Goal: Task Accomplishment & Management: Manage account settings

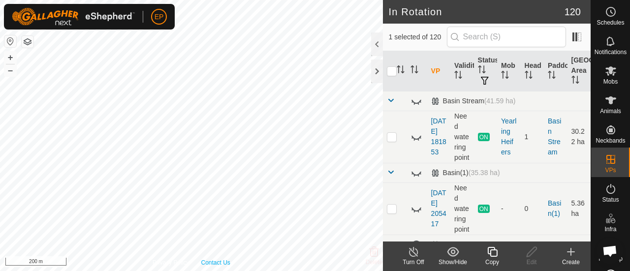
checkbox input "true"
checkbox input "false"
checkbox input "true"
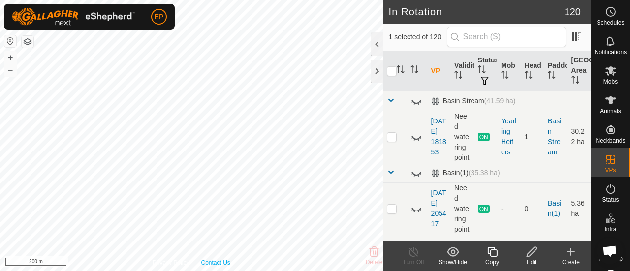
checkbox input "false"
checkbox input "true"
click at [496, 259] on div "Copy" at bounding box center [492, 262] width 39 height 9
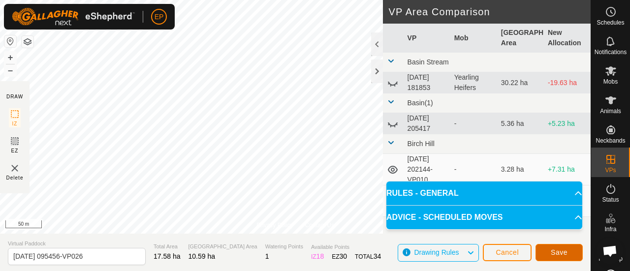
click at [559, 246] on button "Save" at bounding box center [559, 252] width 47 height 17
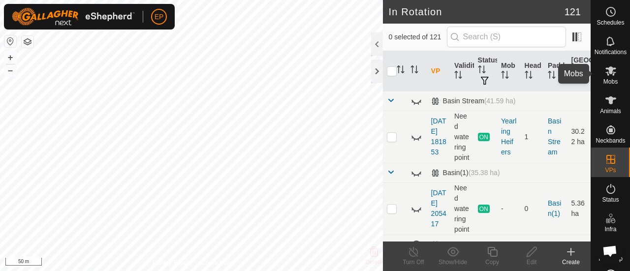
click at [607, 73] on icon at bounding box center [611, 70] width 11 height 9
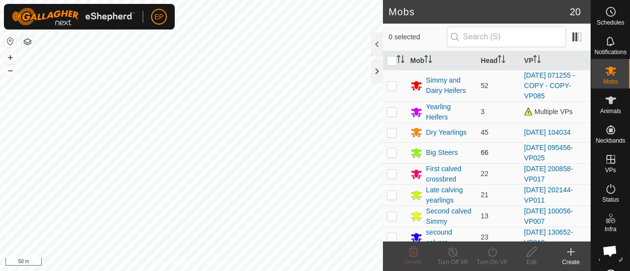
click at [392, 152] on p-checkbox at bounding box center [392, 153] width 10 height 8
checkbox input "true"
click at [494, 255] on icon at bounding box center [492, 252] width 12 height 12
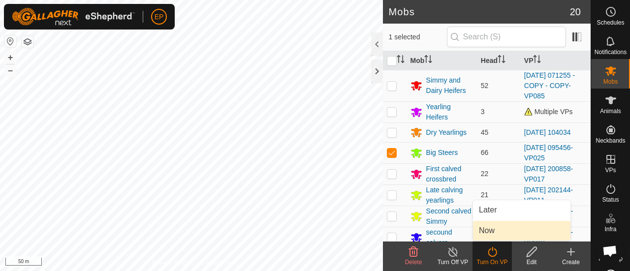
click at [496, 232] on link "Now" at bounding box center [521, 231] width 97 height 20
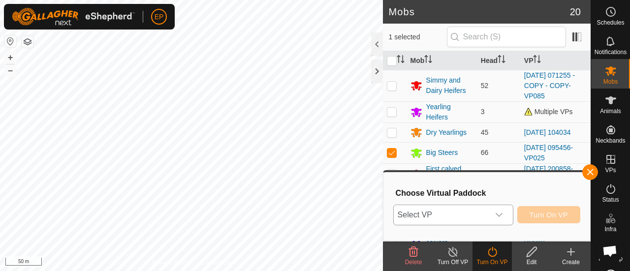
click at [481, 220] on span "Select VP" at bounding box center [442, 215] width 96 height 20
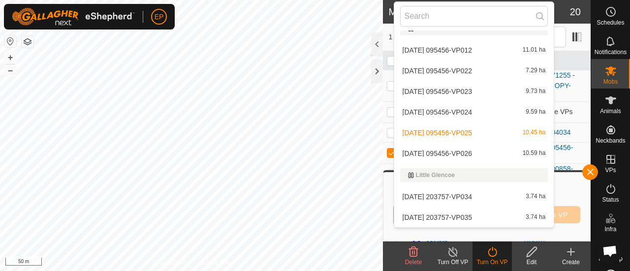
scroll to position [1663, 0]
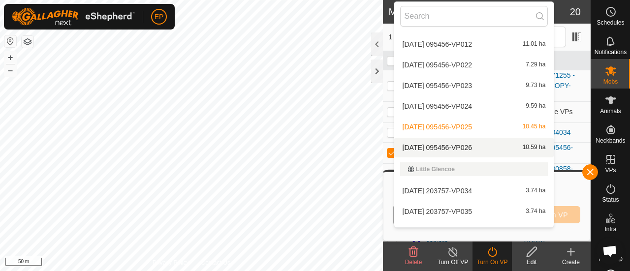
click at [519, 146] on li "[DATE] 095456-VP026 10.59 ha" at bounding box center [474, 148] width 160 height 20
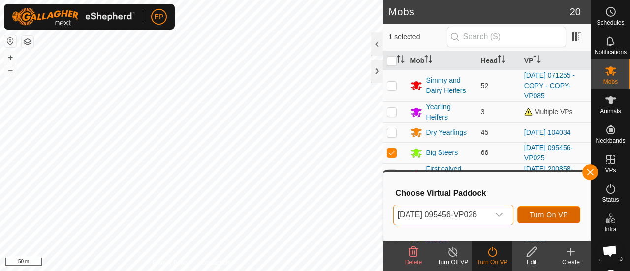
click at [560, 215] on span "Turn On VP" at bounding box center [549, 215] width 38 height 8
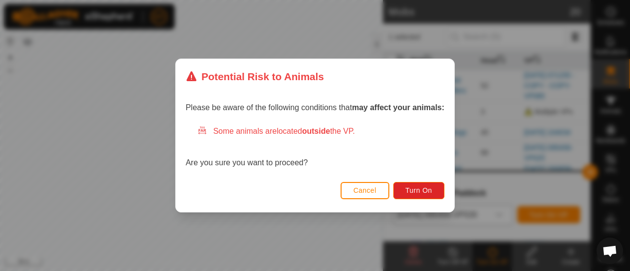
click at [471, 207] on div "Potential Risk to Animals Please be aware of the following conditions that may …" at bounding box center [315, 135] width 630 height 271
click at [423, 187] on span "Turn On" at bounding box center [419, 191] width 27 height 8
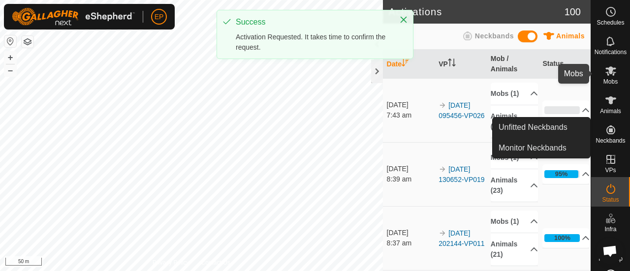
click at [611, 69] on icon at bounding box center [611, 71] width 12 height 12
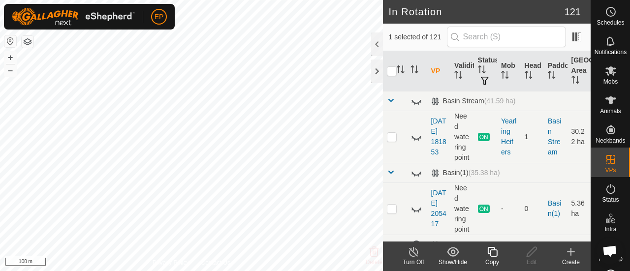
click at [494, 254] on icon at bounding box center [492, 252] width 12 height 12
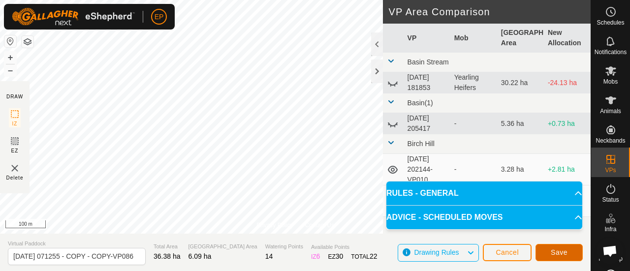
click at [561, 255] on span "Save" at bounding box center [559, 253] width 17 height 8
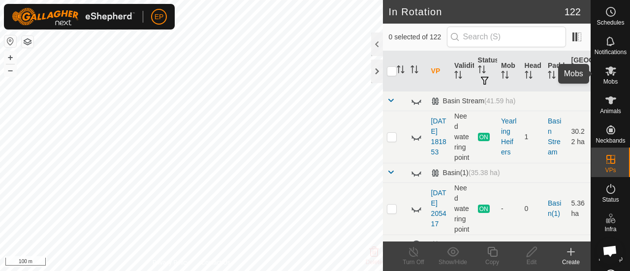
click at [609, 70] on icon at bounding box center [611, 70] width 11 height 9
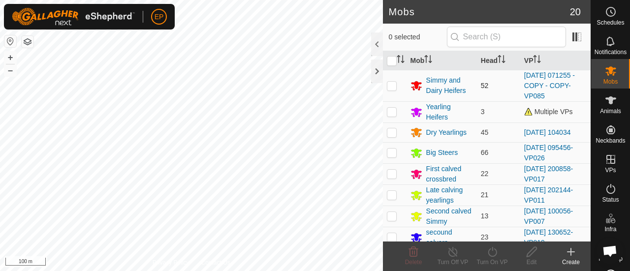
click at [389, 87] on p-checkbox at bounding box center [392, 86] width 10 height 8
checkbox input "true"
click at [490, 250] on icon at bounding box center [492, 252] width 9 height 10
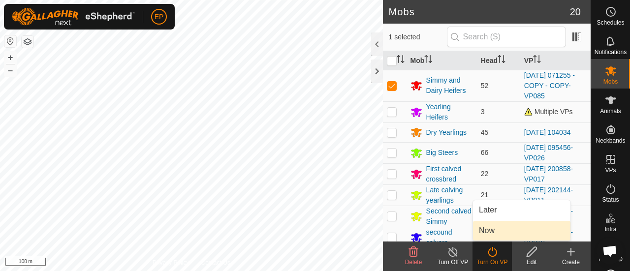
click at [486, 230] on link "Now" at bounding box center [521, 231] width 97 height 20
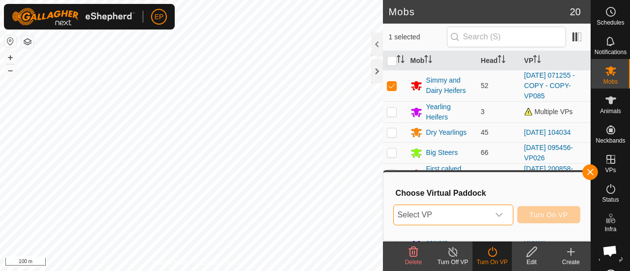
click at [472, 219] on span "Select VP" at bounding box center [442, 215] width 96 height 20
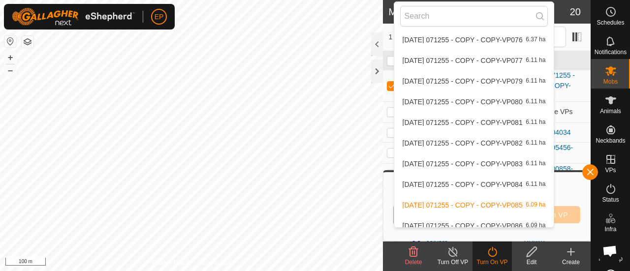
scroll to position [828, 0]
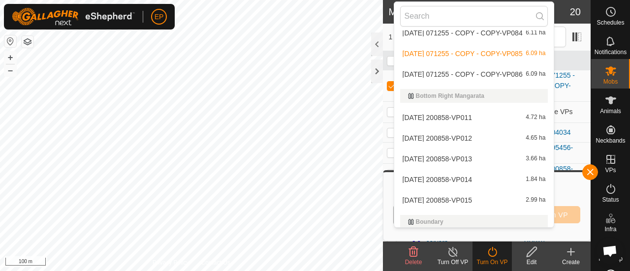
click at [493, 76] on li "[DATE] 071255 - COPY - COPY-VP086 6.09 ha" at bounding box center [474, 74] width 160 height 20
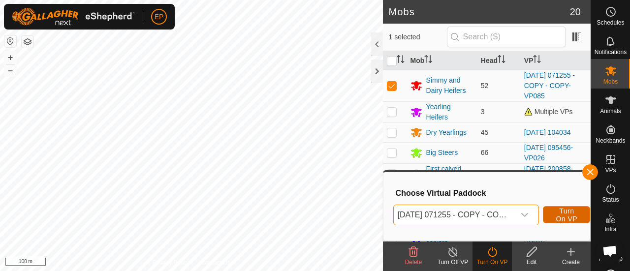
click at [561, 214] on span "Turn On VP" at bounding box center [566, 215] width 23 height 16
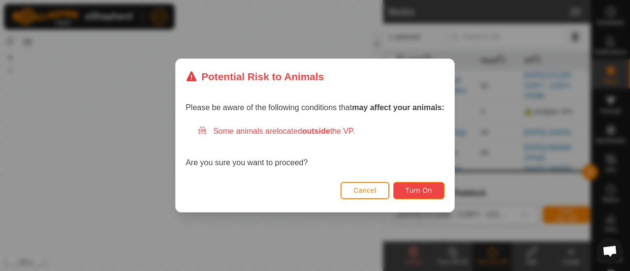
click at [433, 192] on button "Turn On" at bounding box center [418, 190] width 51 height 17
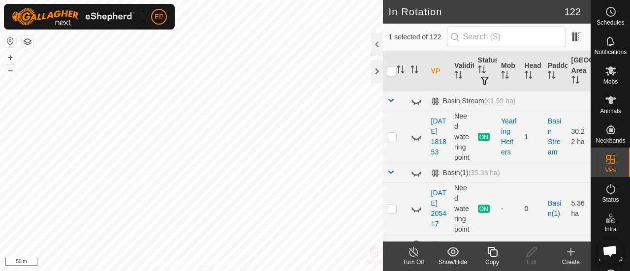
click at [496, 254] on icon at bounding box center [492, 252] width 12 height 12
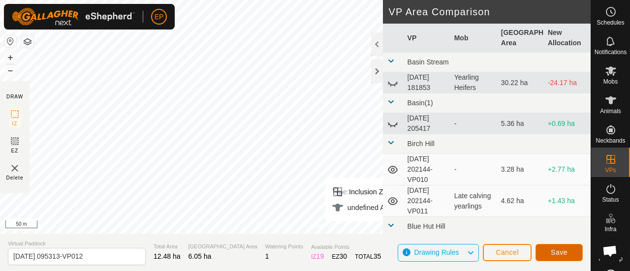
click at [561, 254] on span "Save" at bounding box center [559, 253] width 17 height 8
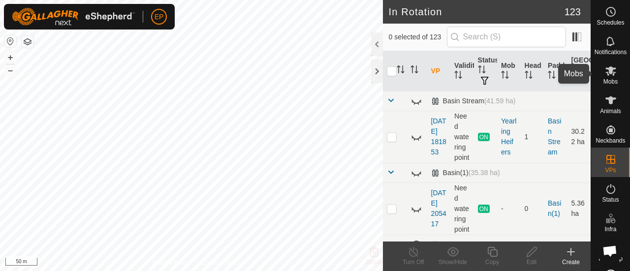
click at [606, 74] on icon at bounding box center [611, 70] width 11 height 9
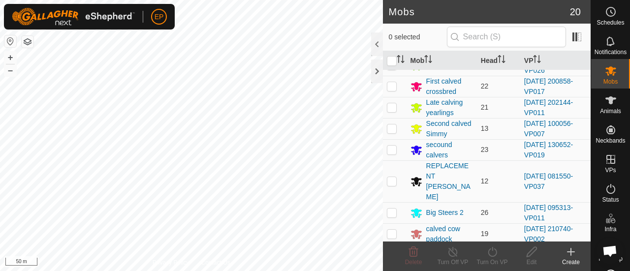
scroll to position [90, 0]
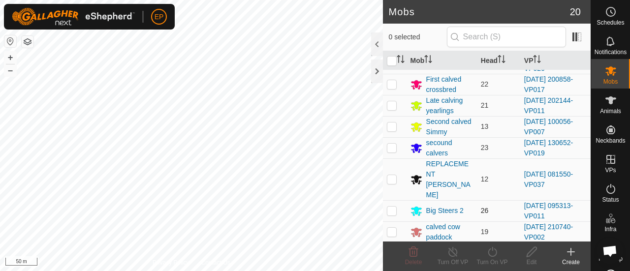
click at [391, 207] on p-checkbox at bounding box center [392, 211] width 10 height 8
checkbox input "true"
click at [496, 250] on icon at bounding box center [492, 252] width 12 height 12
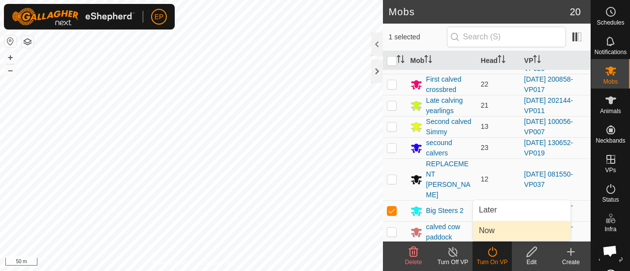
click at [496, 231] on link "Now" at bounding box center [521, 231] width 97 height 20
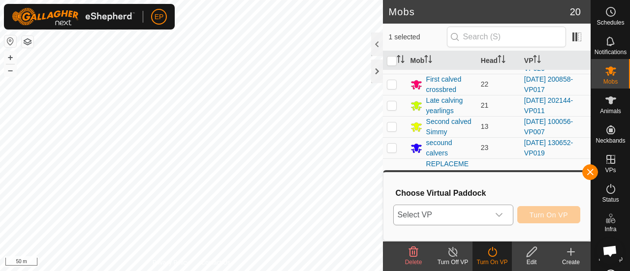
click at [489, 219] on span "Select VP" at bounding box center [442, 215] width 96 height 20
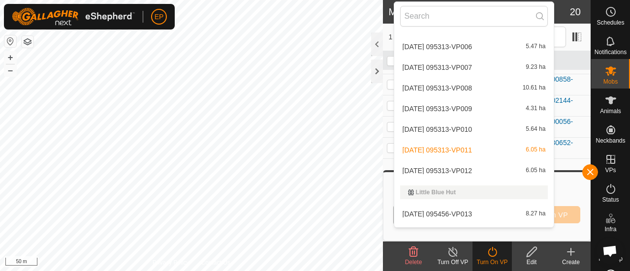
scroll to position [1535, 0]
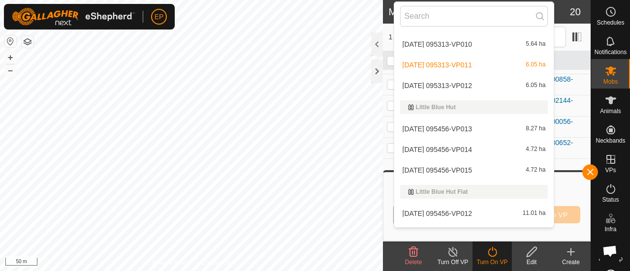
click at [480, 79] on li "[DATE] 095313-VP012 6.05 ha" at bounding box center [474, 86] width 160 height 20
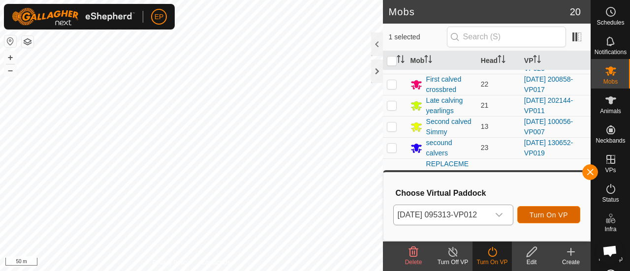
click at [539, 211] on span "Turn On VP" at bounding box center [549, 215] width 38 height 8
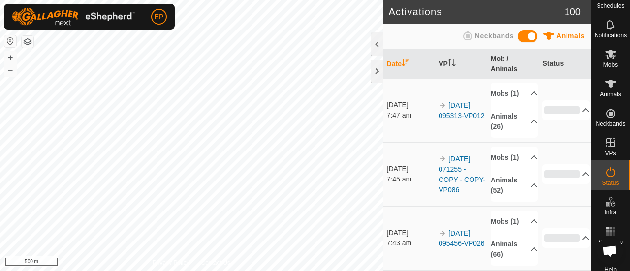
scroll to position [19, 0]
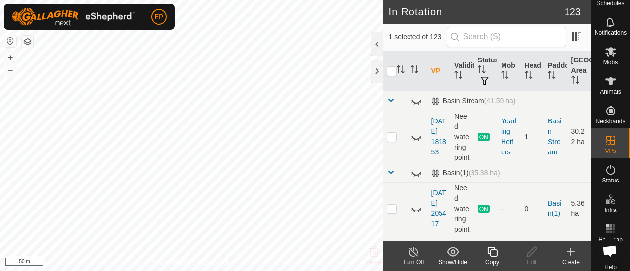
click at [492, 250] on icon at bounding box center [492, 252] width 10 height 10
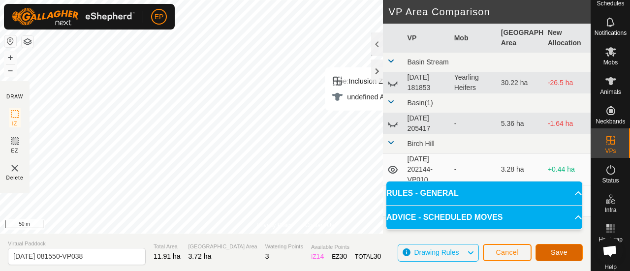
click at [566, 250] on span "Save" at bounding box center [559, 253] width 17 height 8
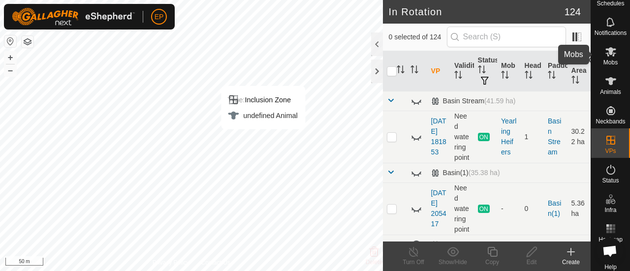
click at [605, 57] on icon at bounding box center [611, 52] width 12 height 12
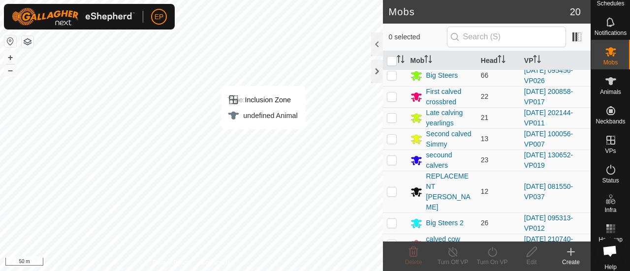
scroll to position [93, 0]
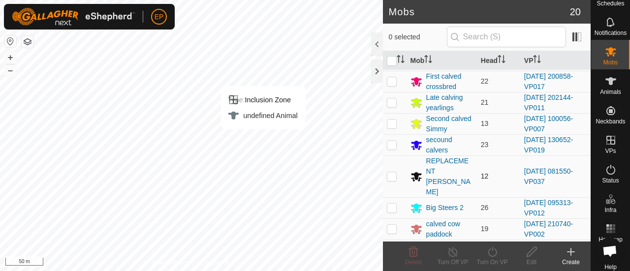
click at [393, 172] on p-checkbox at bounding box center [392, 176] width 10 height 8
checkbox input "true"
click at [489, 253] on icon at bounding box center [492, 252] width 12 height 12
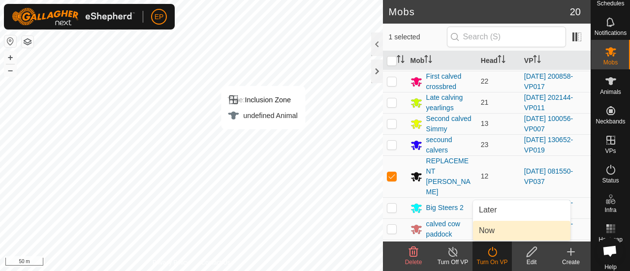
click at [485, 232] on link "Now" at bounding box center [521, 231] width 97 height 20
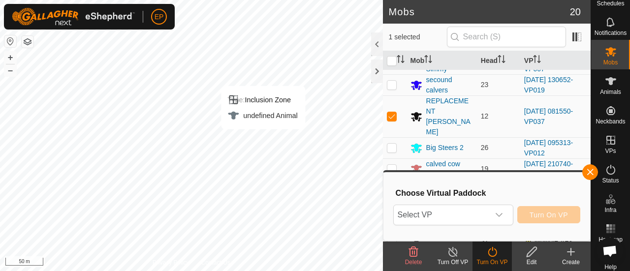
scroll to position [154, 0]
click at [459, 215] on span "Select VP" at bounding box center [442, 215] width 96 height 20
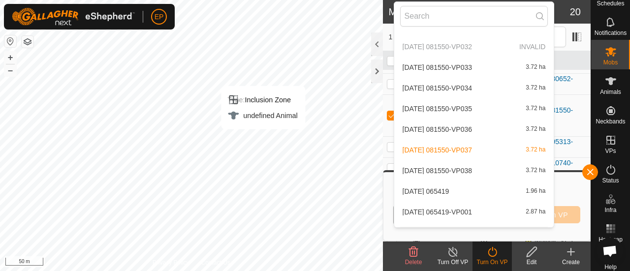
scroll to position [2572, 0]
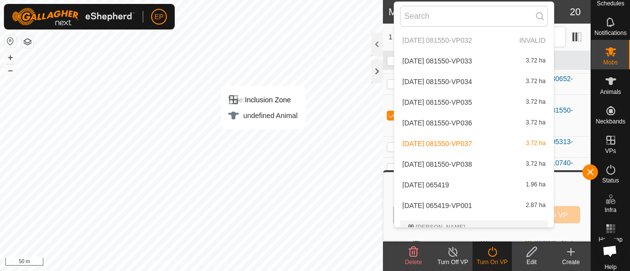
click at [476, 163] on li "[DATE] 081550-VP038 3.72 ha" at bounding box center [474, 165] width 160 height 20
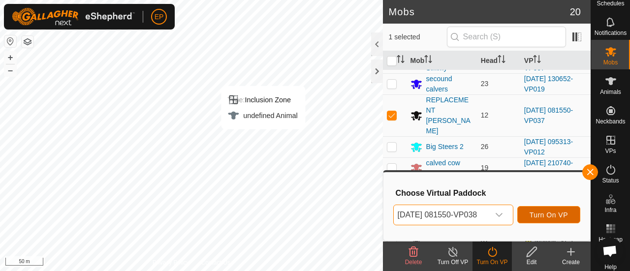
click at [549, 216] on span "Turn On VP" at bounding box center [549, 215] width 38 height 8
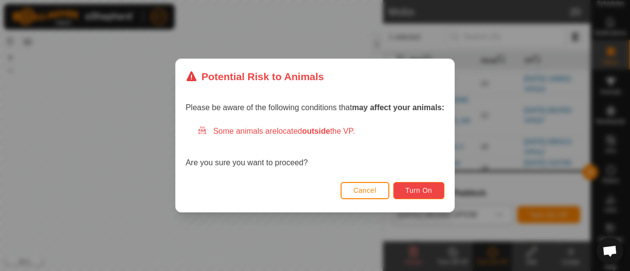
click at [407, 191] on span "Turn On" at bounding box center [419, 191] width 27 height 8
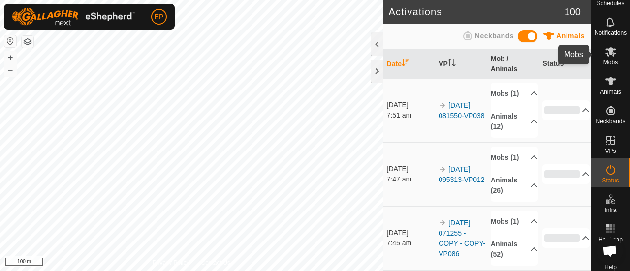
click at [609, 50] on icon at bounding box center [611, 51] width 11 height 9
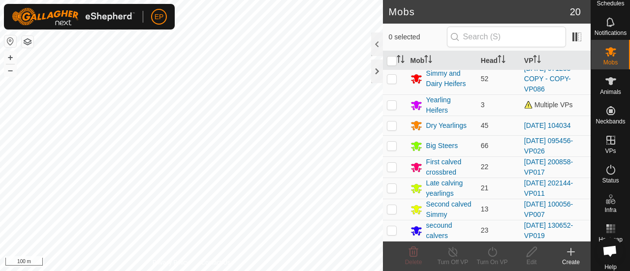
scroll to position [5, 0]
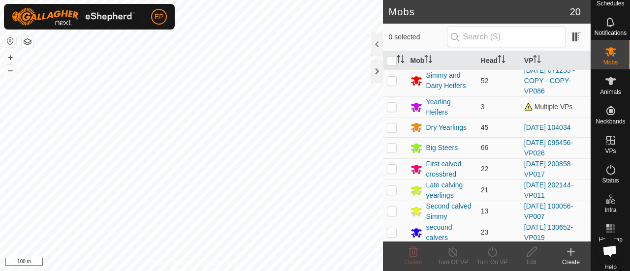
click at [392, 128] on p-checkbox at bounding box center [392, 128] width 10 height 8
checkbox input "true"
click at [491, 256] on icon at bounding box center [492, 252] width 12 height 12
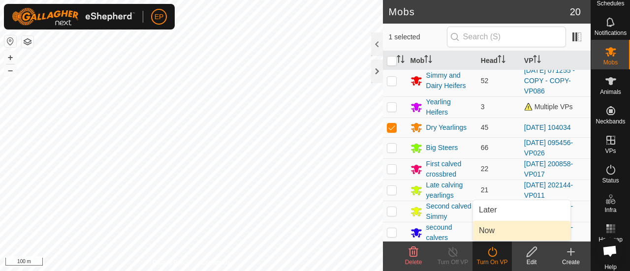
click at [487, 229] on link "Now" at bounding box center [521, 231] width 97 height 20
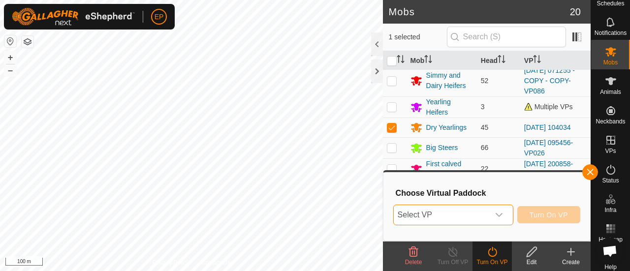
click at [476, 209] on span "Select VP" at bounding box center [442, 215] width 96 height 20
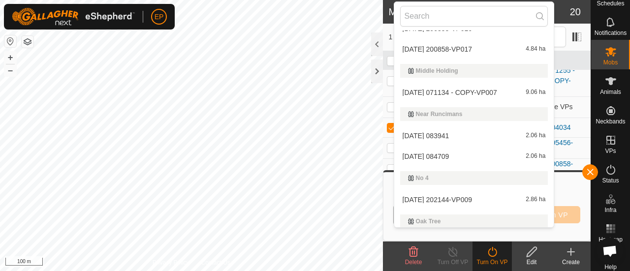
scroll to position [2105, 0]
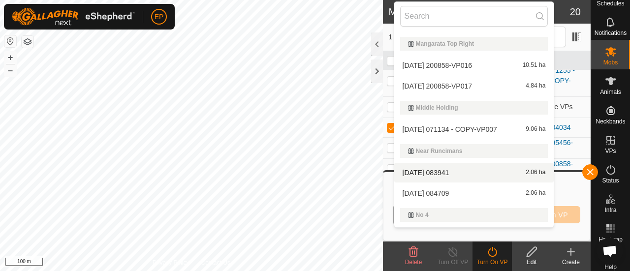
click at [420, 170] on li "[DATE] 083941 2.06 ha" at bounding box center [474, 173] width 160 height 20
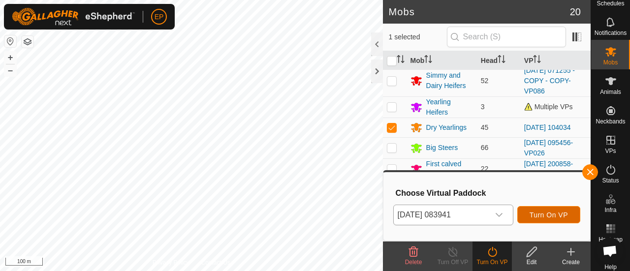
click at [541, 211] on span "Turn On VP" at bounding box center [549, 215] width 38 height 8
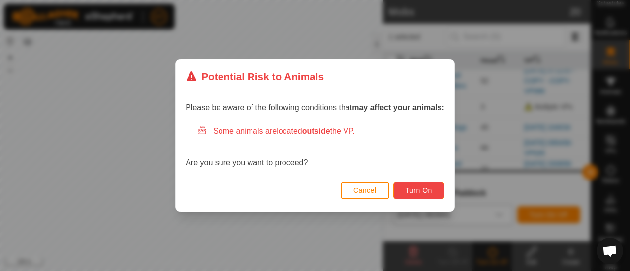
click at [412, 189] on span "Turn On" at bounding box center [419, 191] width 27 height 8
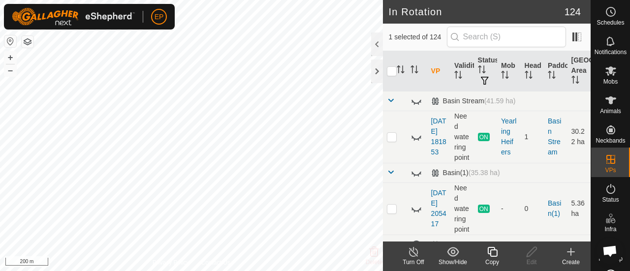
click at [490, 254] on icon at bounding box center [492, 252] width 10 height 10
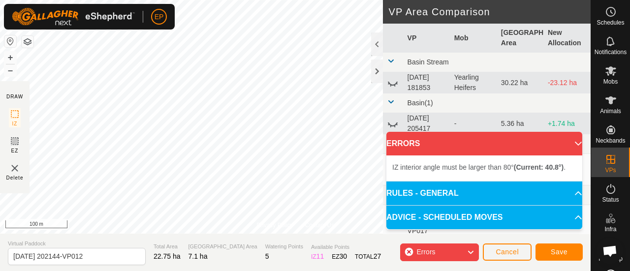
click at [151, 27] on div "EP Schedules Notifications Mobs Animals Neckbands VPs Status Infra Heatmap Help…" at bounding box center [315, 135] width 630 height 271
click at [507, 251] on span "Cancel" at bounding box center [507, 252] width 23 height 8
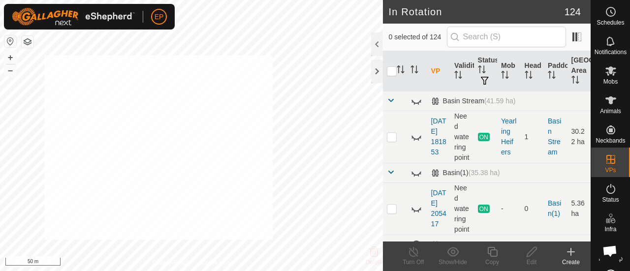
checkbox input "true"
click at [607, 108] on span "Animals" at bounding box center [610, 111] width 21 height 6
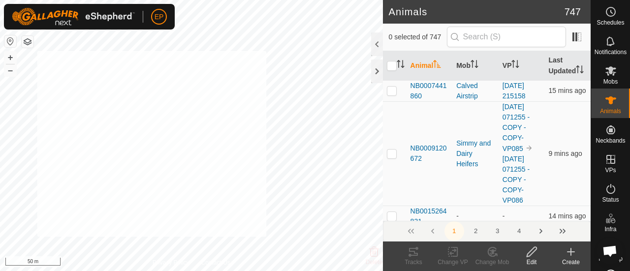
checkbox input "true"
click at [487, 255] on icon at bounding box center [492, 252] width 12 height 12
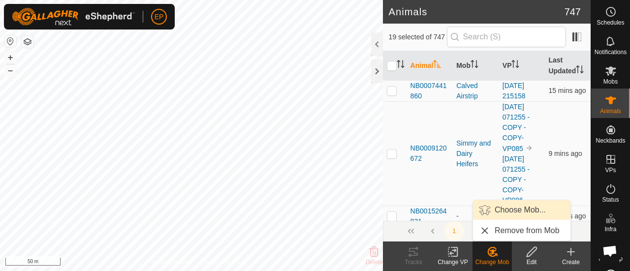
click at [503, 207] on link "Choose Mob..." at bounding box center [521, 210] width 97 height 20
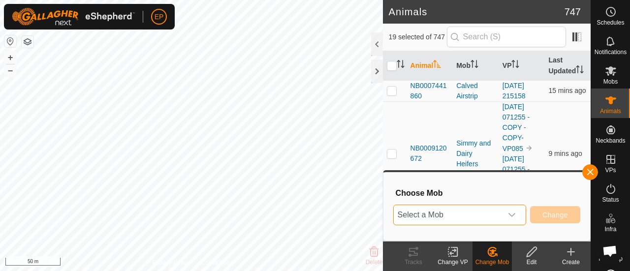
click at [475, 216] on span "Select a Mob" at bounding box center [448, 215] width 108 height 20
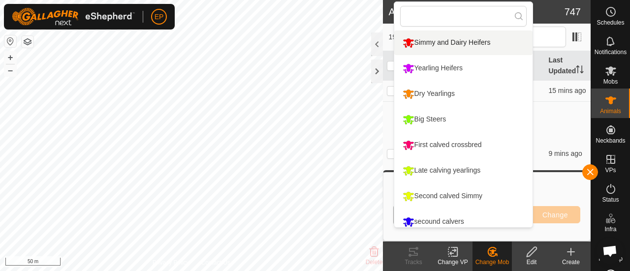
click at [425, 36] on li "Simmy and Dairy Heifers" at bounding box center [463, 43] width 139 height 25
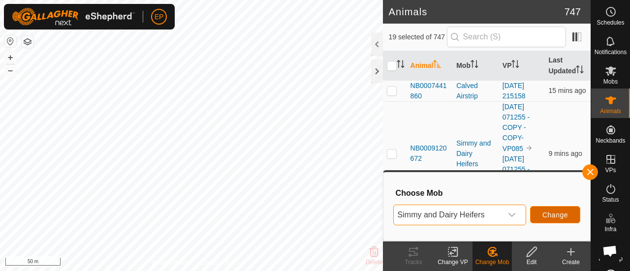
click at [560, 210] on button "Change" at bounding box center [555, 214] width 50 height 17
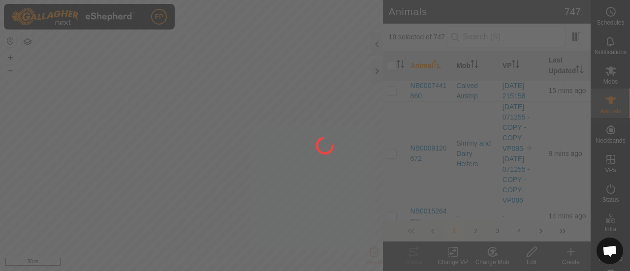
checkbox input "false"
